Goal: Transaction & Acquisition: Book appointment/travel/reservation

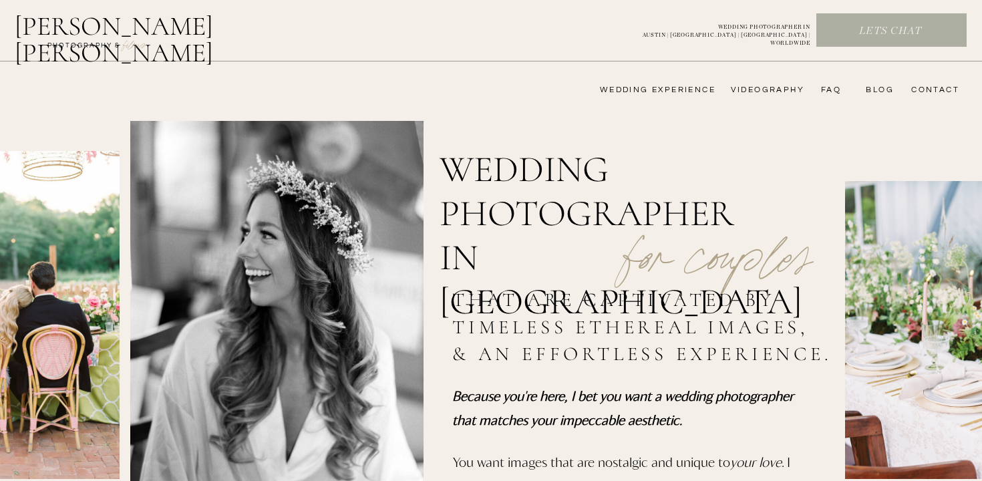
click at [690, 91] on nav "wedding experience" at bounding box center [648, 90] width 134 height 11
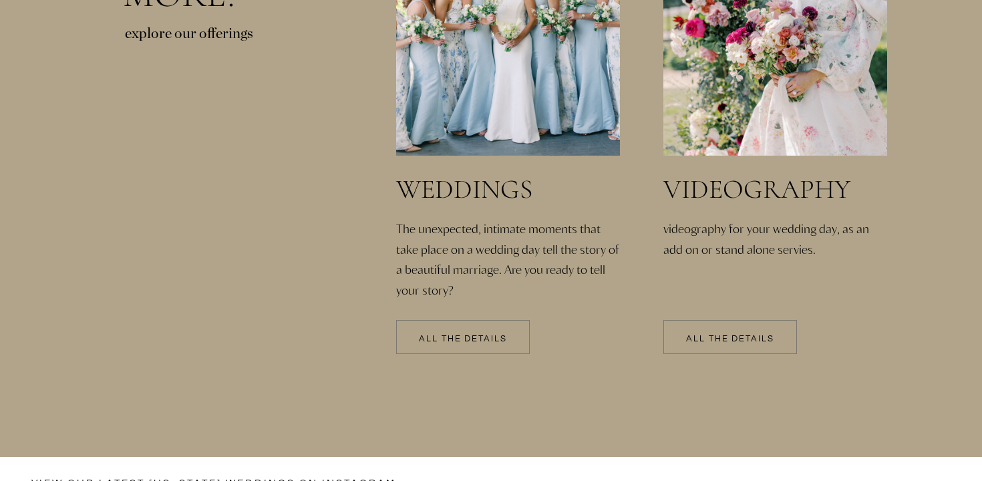
scroll to position [2910, 0]
click at [703, 333] on div at bounding box center [730, 336] width 134 height 34
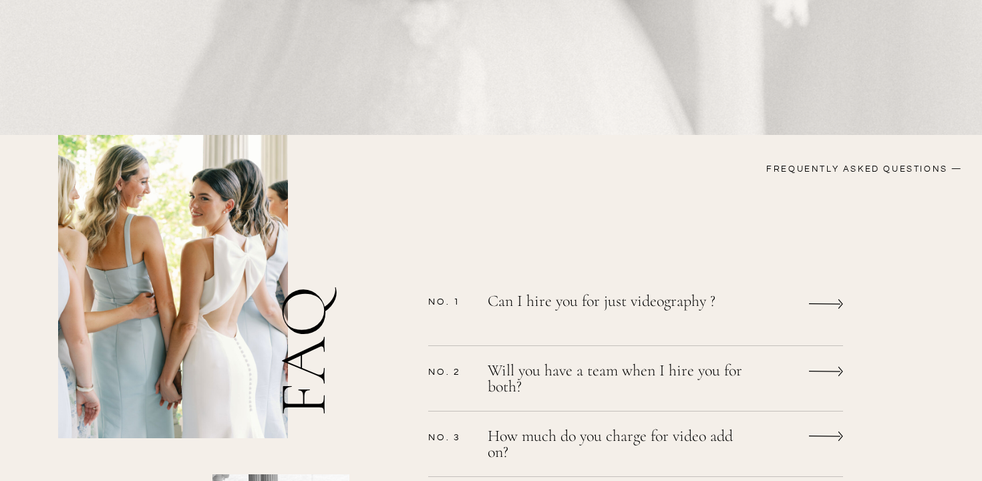
scroll to position [920, 0]
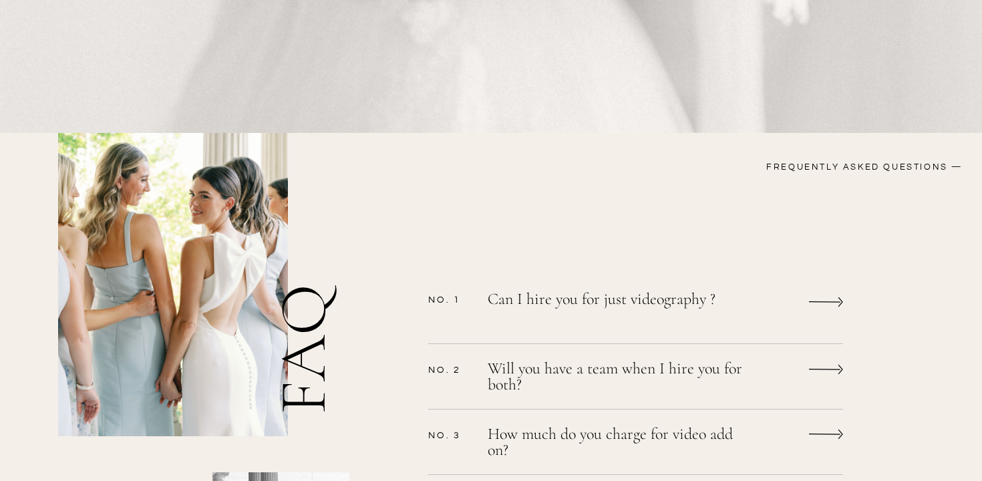
click at [552, 304] on p "Can I hire you for just videography ?" at bounding box center [618, 308] width 261 height 35
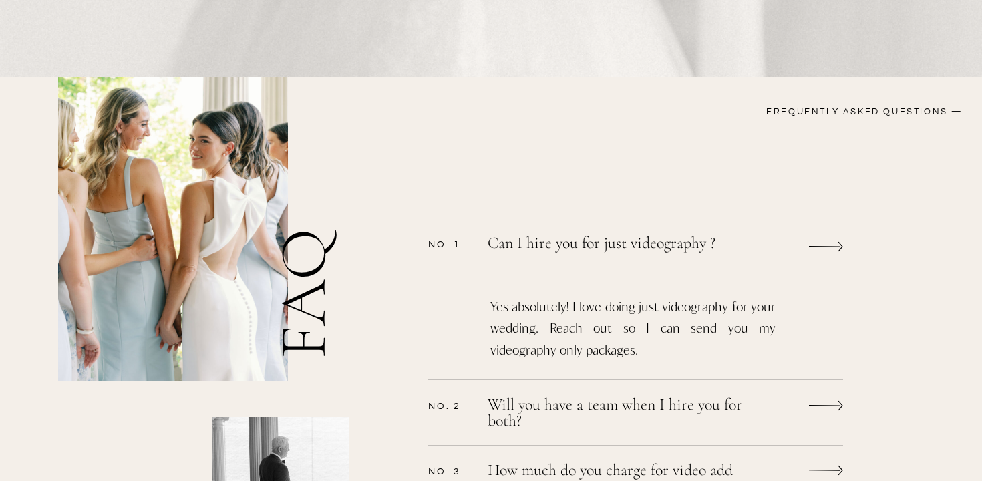
scroll to position [1092, 0]
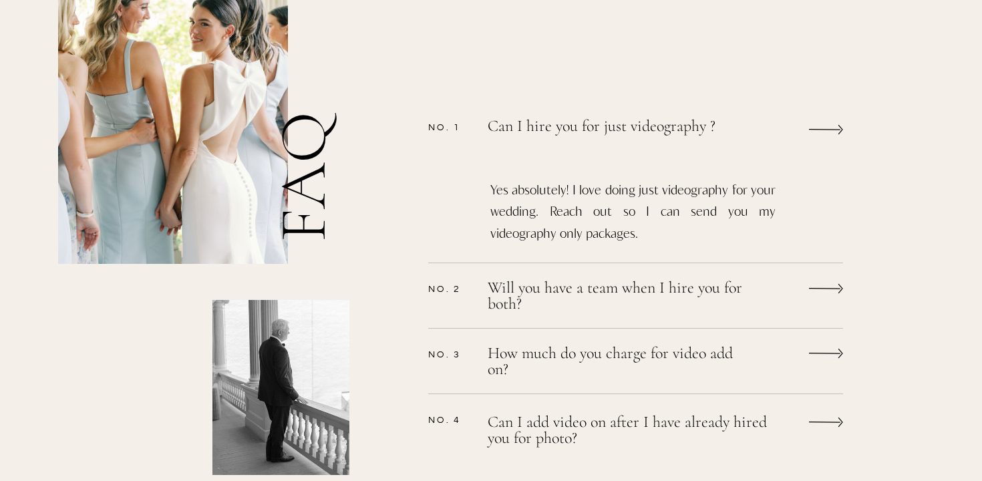
click at [552, 295] on p "Will you have a team when I hire you for both?" at bounding box center [618, 297] width 261 height 35
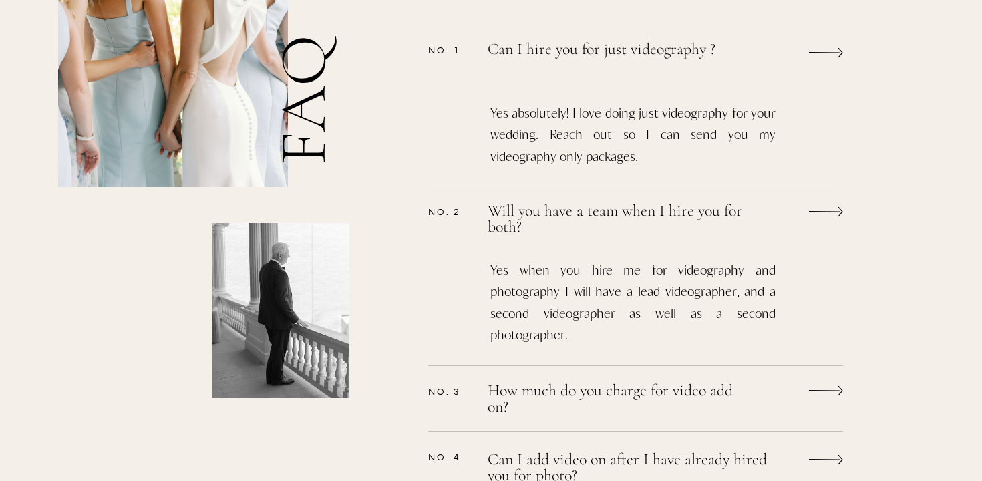
scroll to position [1171, 0]
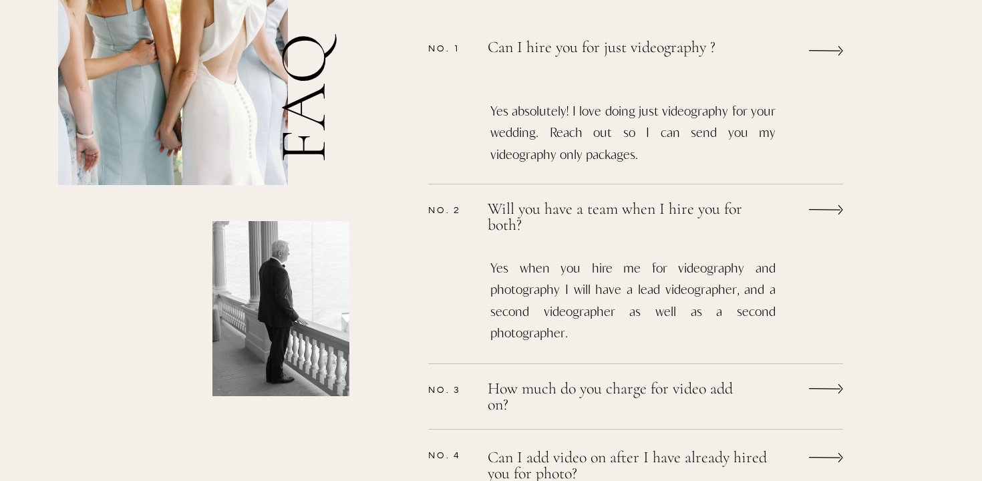
click at [590, 395] on p "How much do you charge for video add on?" at bounding box center [618, 398] width 261 height 35
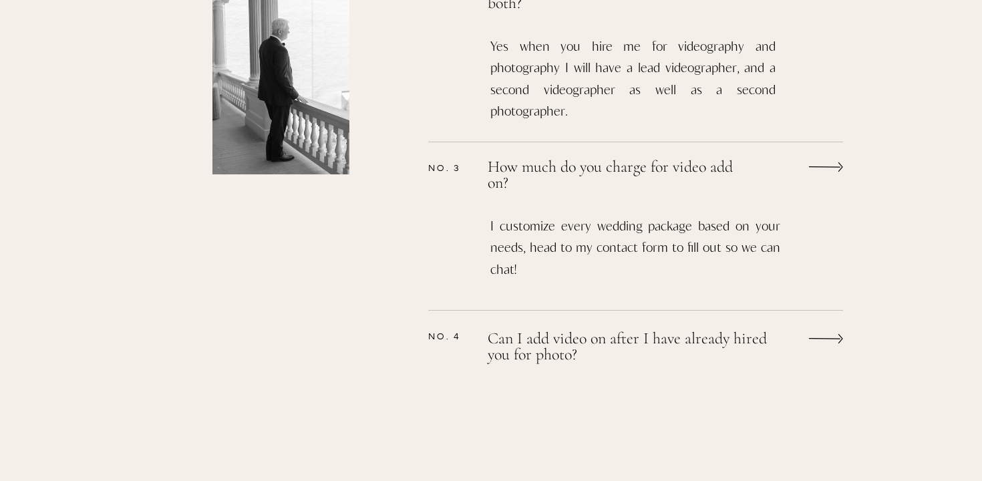
scroll to position [1402, 0]
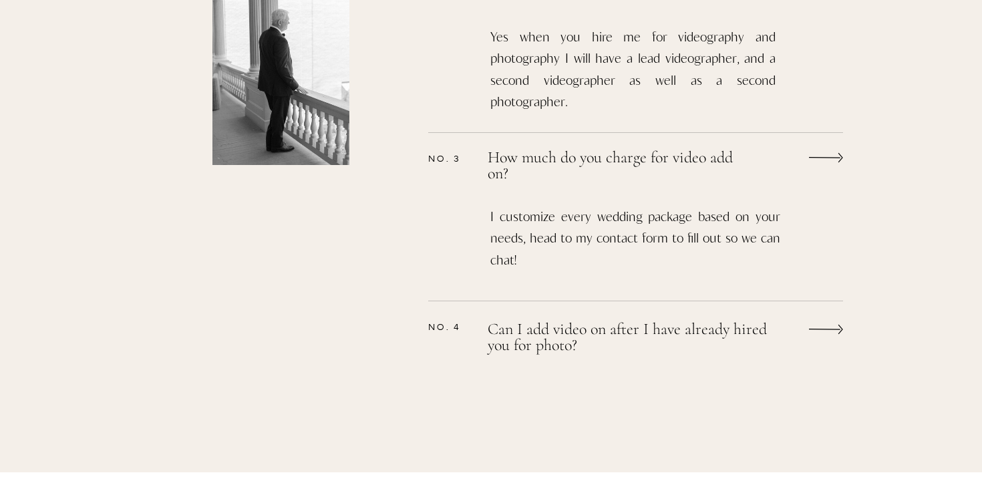
click at [569, 343] on p "Can I add video on after I have already hired you for photo?" at bounding box center [637, 338] width 299 height 35
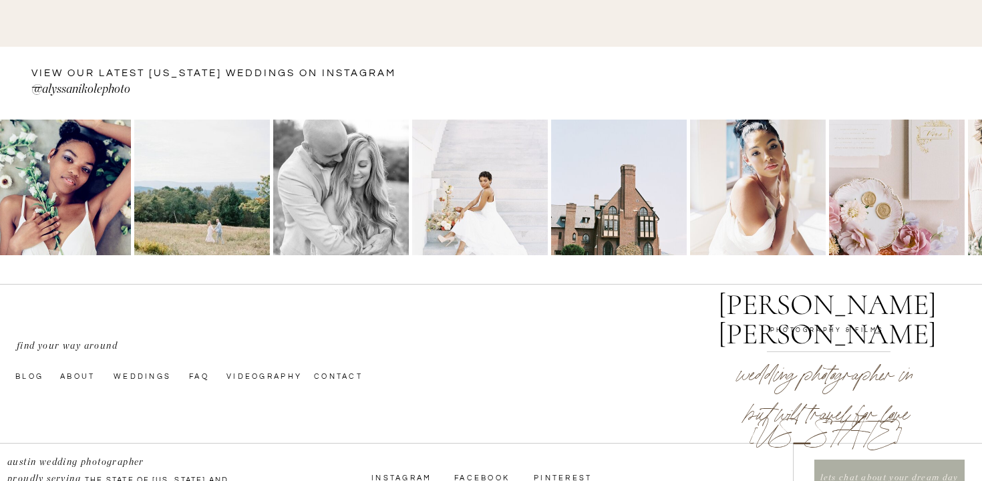
scroll to position [2062, 0]
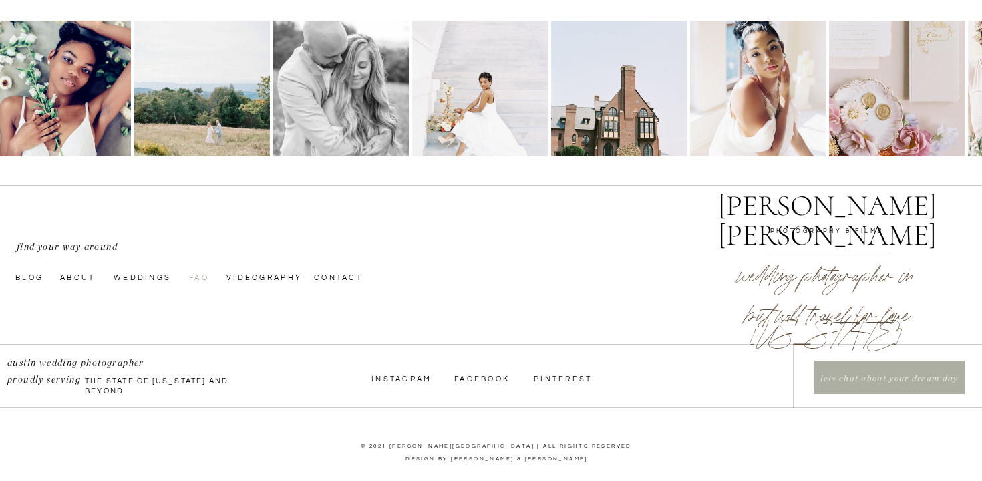
click at [194, 280] on nav "faq" at bounding box center [199, 276] width 21 height 11
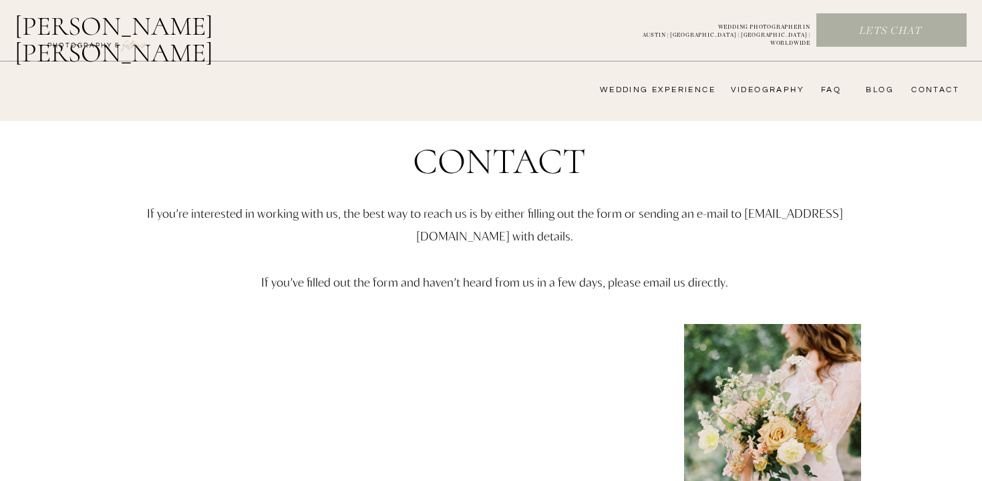
click at [880, 29] on p "Lets chat" at bounding box center [890, 31] width 147 height 15
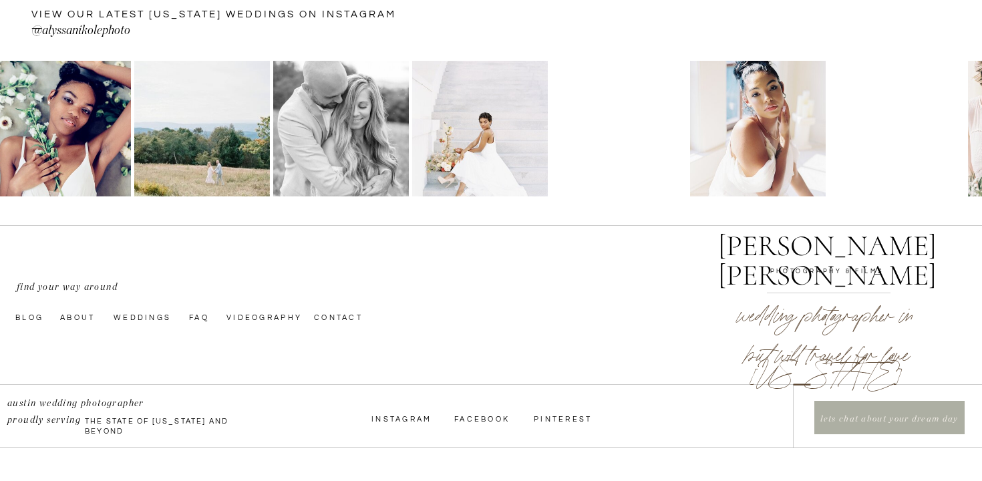
scroll to position [1846, 0]
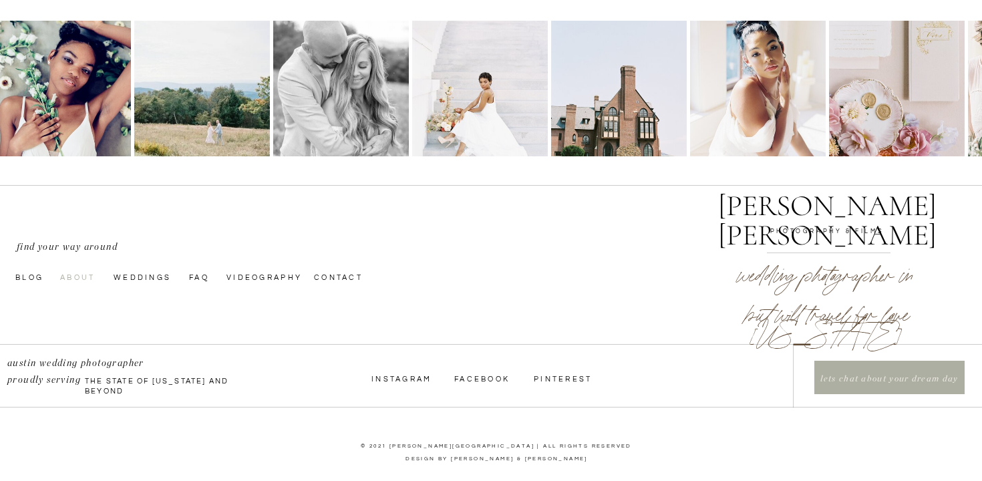
click at [69, 275] on nav "About" at bounding box center [83, 276] width 46 height 11
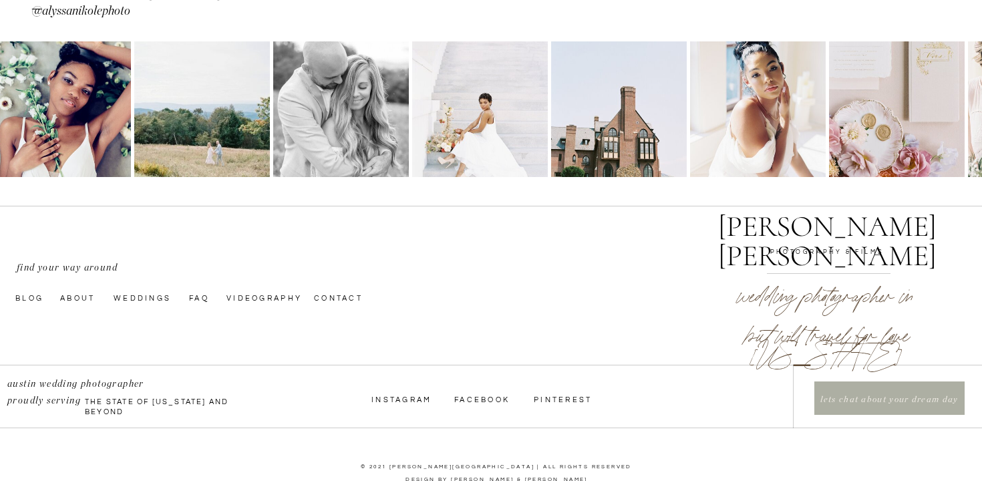
scroll to position [3215, 0]
click at [31, 296] on nav "Blog" at bounding box center [36, 296] width 42 height 11
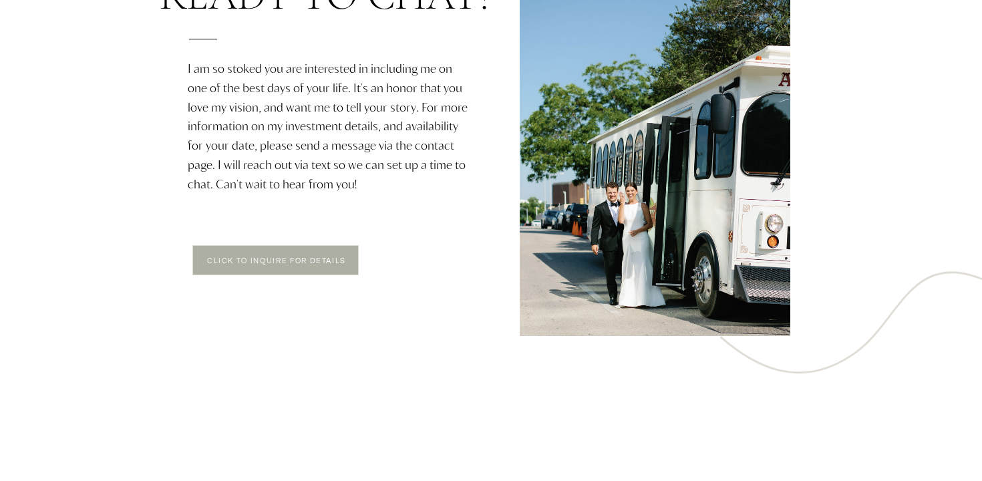
scroll to position [2339, 0]
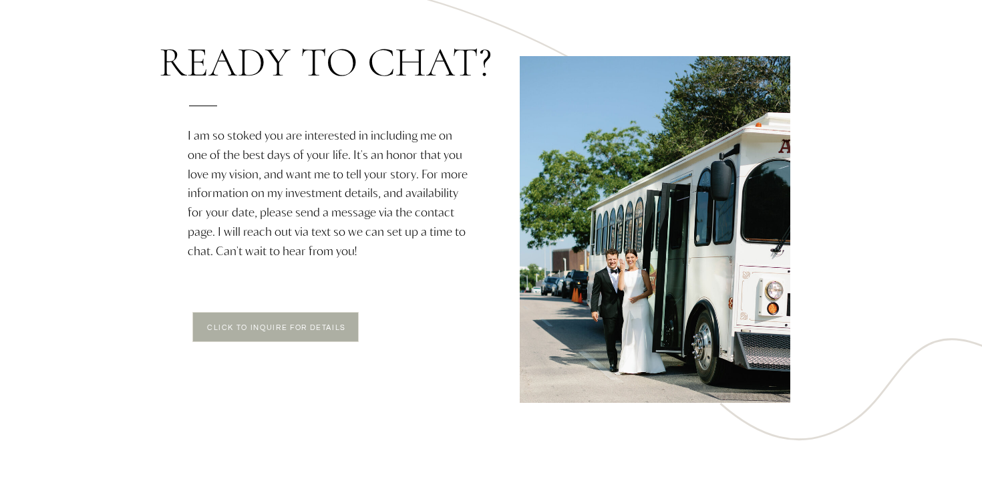
click at [296, 324] on p "click to Inquire for Details" at bounding box center [276, 329] width 163 height 11
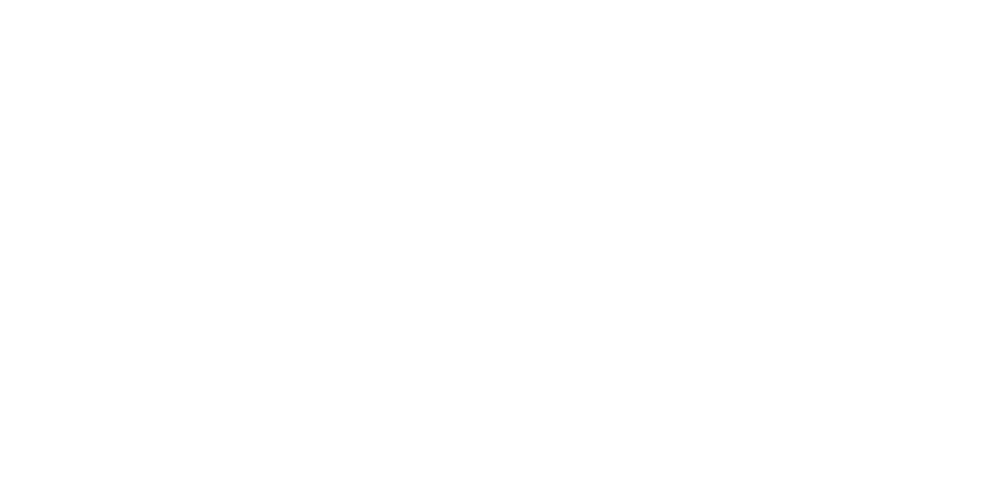
scroll to position [715, 0]
